Goal: Communication & Community: Answer question/provide support

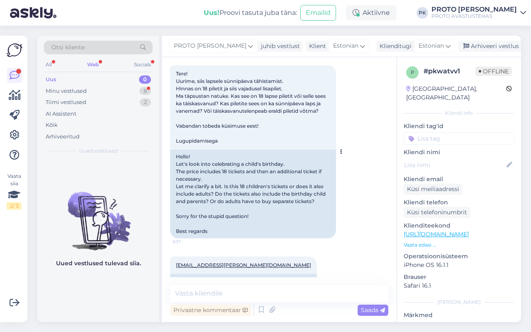
scroll to position [79, 0]
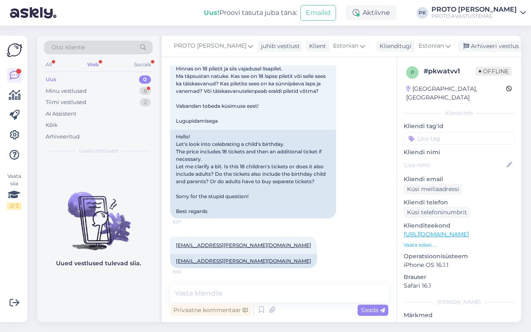
click at [208, 288] on textarea at bounding box center [279, 293] width 218 height 17
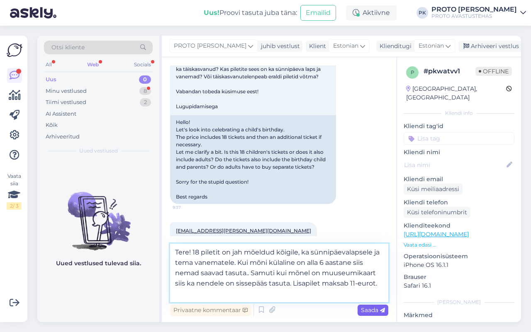
type textarea "Tere! 18 piletit on jah mõeldud kõigile, ka sünnipäevalapsele ja tema vanematel…"
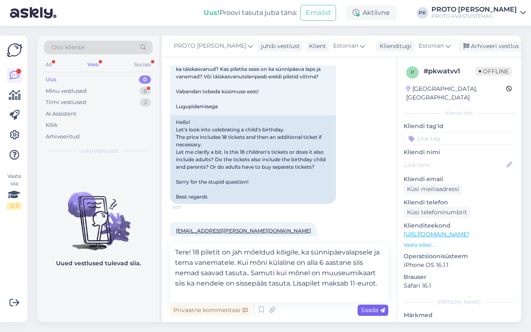
click at [363, 310] on span "Saada" at bounding box center [373, 309] width 24 height 7
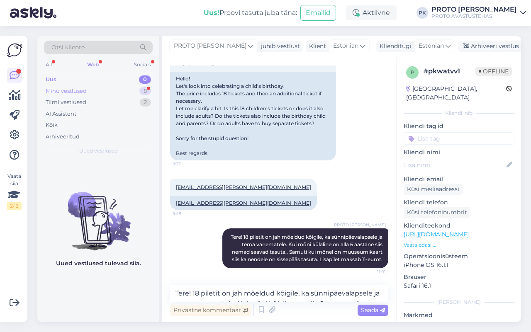
click at [88, 86] on div "Minu vestlused 8" at bounding box center [98, 91] width 109 height 12
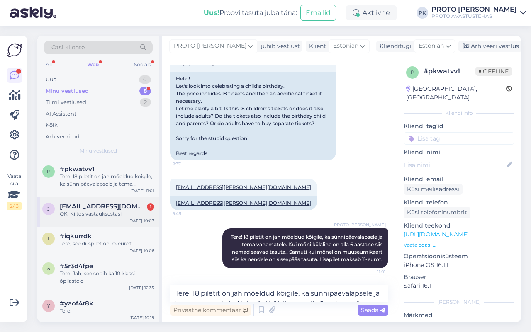
click at [131, 216] on div "OK. Kiitos vastauksestasi." at bounding box center [107, 213] width 94 height 7
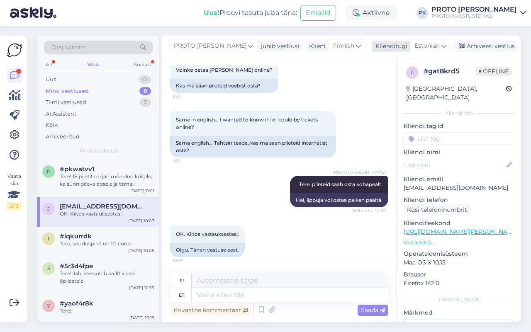
click at [421, 41] on span "Estonian" at bounding box center [426, 45] width 25 height 9
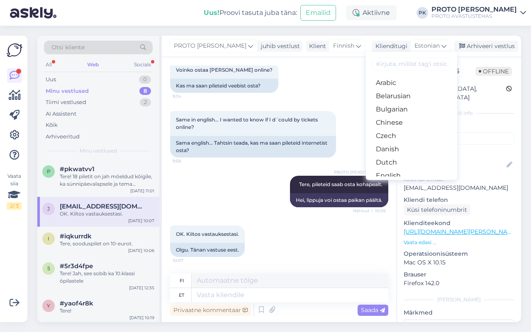
click at [347, 84] on div "[DATE] Voinko ostaa [PERSON_NAME] online? 9:34 Kas ma saan pileteid veebist ost…" at bounding box center [279, 68] width 218 height 67
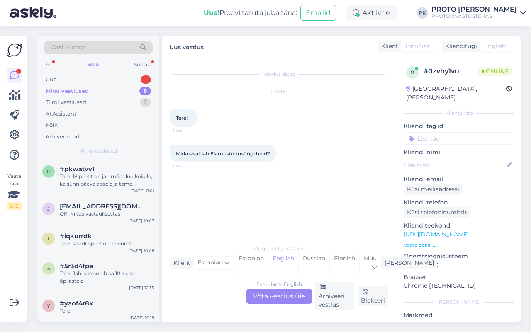
scroll to position [0, 0]
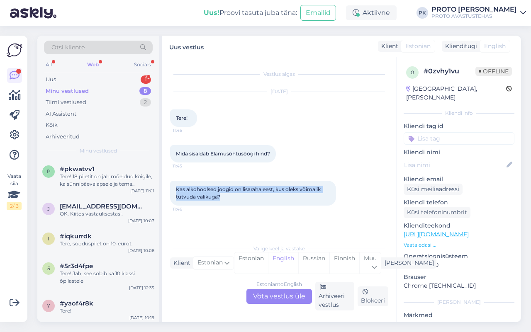
drag, startPoint x: 248, startPoint y: 197, endPoint x: 173, endPoint y: 189, distance: 75.1
click at [171, 189] on div "Kas alkohoolsed joogid on lisaraha eest, kus oleks võimalik tutvuda valikuga? 1…" at bounding box center [253, 193] width 166 height 25
click at [322, 230] on div "Vestlus algas [DATE] Tere! 11:45 Mida sisaldab Elamusõhtusöögi hind? 11:45 Kas …" at bounding box center [282, 148] width 225 height 167
click at [289, 293] on div "Estonian to English Võta vestlus üle" at bounding box center [278, 296] width 65 height 15
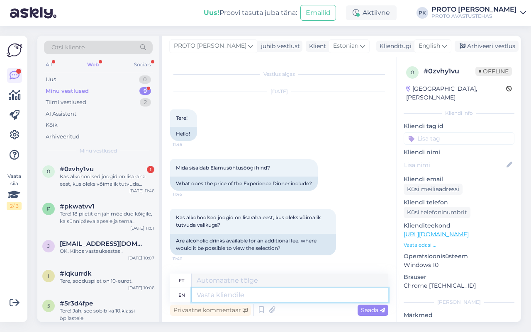
click at [280, 295] on textarea at bounding box center [289, 295] width 196 height 14
click at [430, 42] on span "English" at bounding box center [429, 45] width 22 height 9
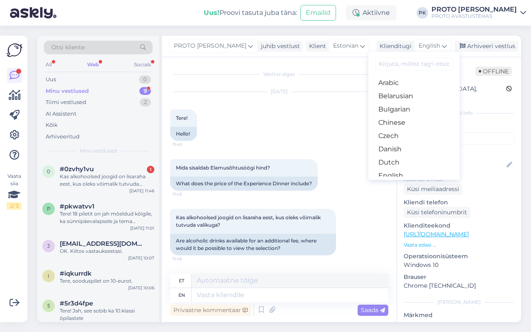
click at [405, 196] on link "Finnish" at bounding box center [413, 202] width 91 height 13
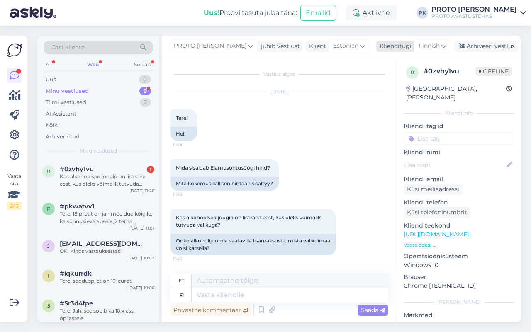
click at [441, 49] on icon at bounding box center [443, 45] width 5 height 9
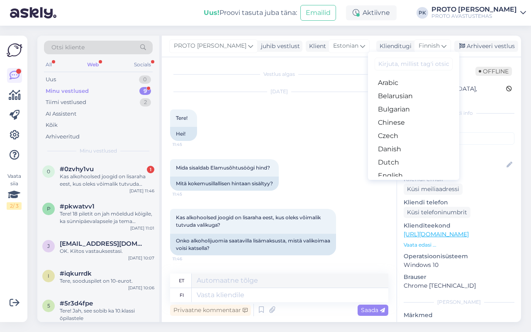
click at [399, 182] on link "Estonian" at bounding box center [413, 188] width 91 height 13
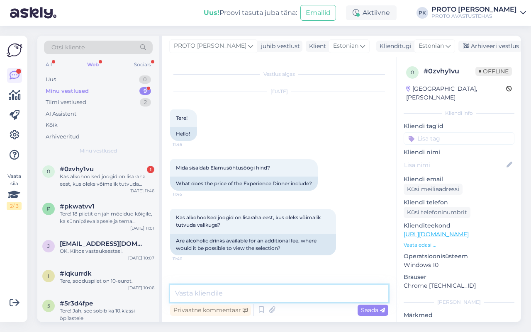
click at [233, 289] on textarea at bounding box center [279, 293] width 218 height 17
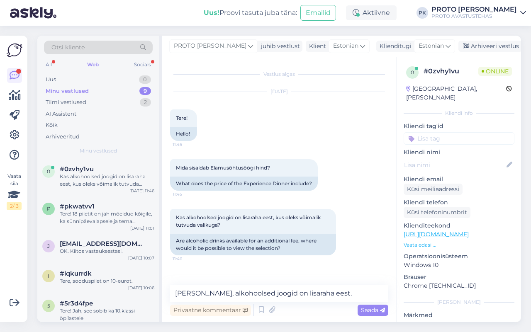
click at [193, 283] on div "Vestlus algas [DATE] Tere! 11:45 Hello! Mida sisaldab Elamusõhtusöögi hind? 11:…" at bounding box center [279, 189] width 235 height 265
click at [188, 291] on textarea "[PERSON_NAME], alkohoolsed joogid on lisaraha eest." at bounding box center [279, 293] width 218 height 17
click at [199, 286] on textarea "[PERSON_NAME], alkohoolsed joogid on lisaraha eest." at bounding box center [279, 293] width 218 height 17
click at [194, 289] on textarea "[PERSON_NAME], alkohoolsed joogid on lisaraha eest." at bounding box center [279, 293] width 218 height 17
click at [191, 287] on textarea "[PERSON_NAME], alkohoolsed joogid on lisaraha eest." at bounding box center [279, 293] width 218 height 17
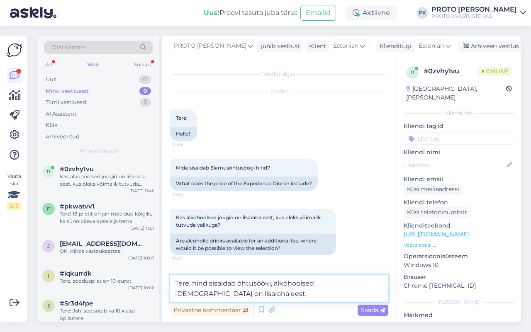
click at [193, 297] on textarea "Tere, hind sisaldab õhtusööki, alkohoolsed [DEMOGRAPHIC_DATA] on lisaraha eest." at bounding box center [279, 288] width 218 height 27
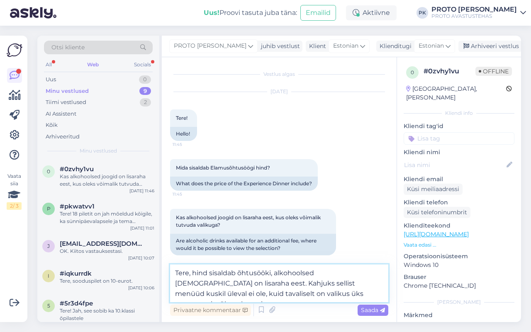
drag, startPoint x: 360, startPoint y: 300, endPoint x: 193, endPoint y: 284, distance: 167.7
click at [193, 284] on textarea "Tere, hind sisaldab õhtusööki, alkohoolsed [DEMOGRAPHIC_DATA] on lisaraha eest.…" at bounding box center [279, 283] width 218 height 38
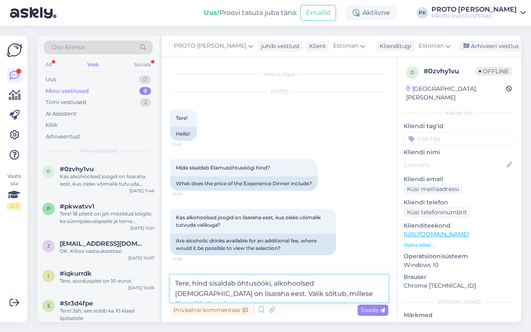
paste textarea "[URL][DOMAIN_NAME]"
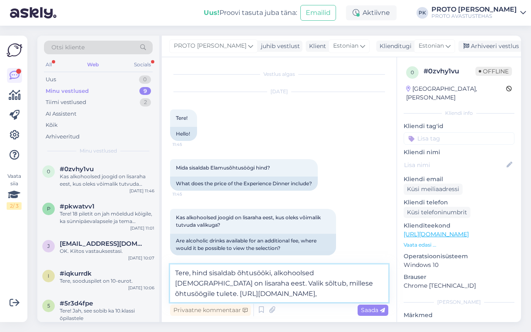
paste textarea "[URL][DOMAIN_NAME]"
type textarea "Tere, hind sisaldab õhtusööki, alkohoolsed [DEMOGRAPHIC_DATA] on lisaraha eest.…"
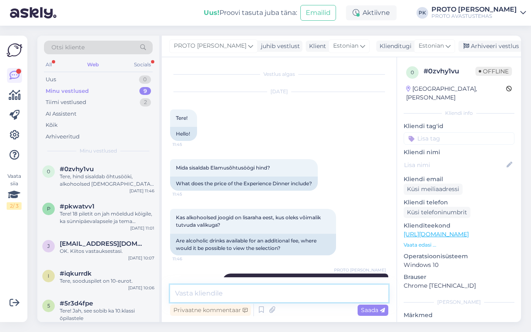
scroll to position [45, 0]
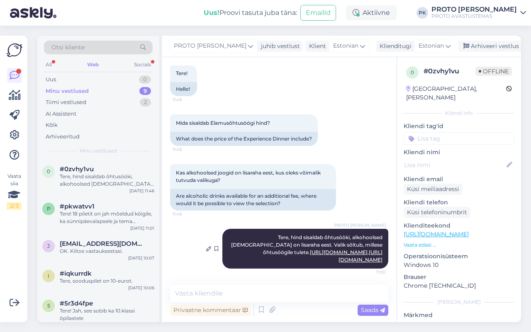
click at [330, 249] on link "[URL][DOMAIN_NAME]" at bounding box center [339, 252] width 58 height 6
